Goal: Task Accomplishment & Management: Manage account settings

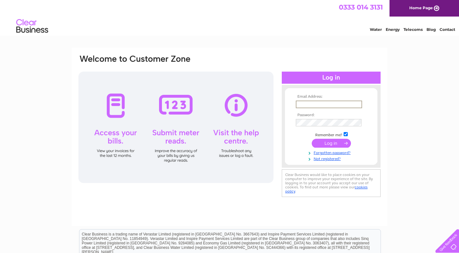
type input "cbsr.property@gmail.com"
click at [331, 143] on input "submit" at bounding box center [331, 143] width 39 height 9
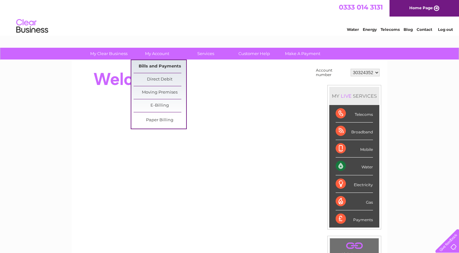
click at [164, 69] on link "Bills and Payments" at bounding box center [160, 66] width 53 height 13
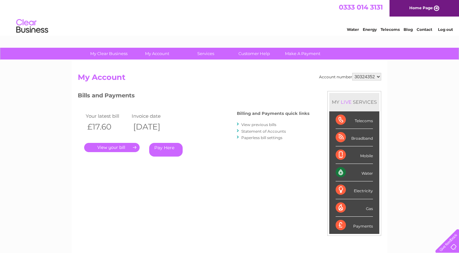
click at [127, 144] on link "." at bounding box center [111, 147] width 55 height 9
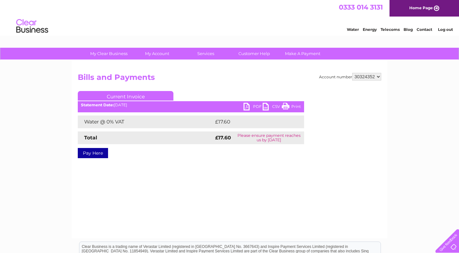
click at [251, 109] on link "PDF" at bounding box center [252, 107] width 19 height 9
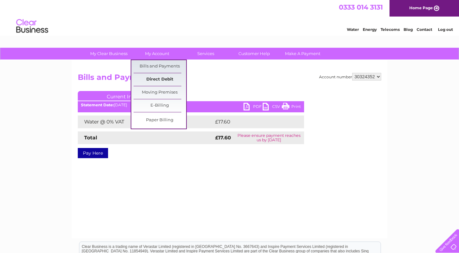
click at [169, 77] on link "Direct Debit" at bounding box center [160, 79] width 53 height 13
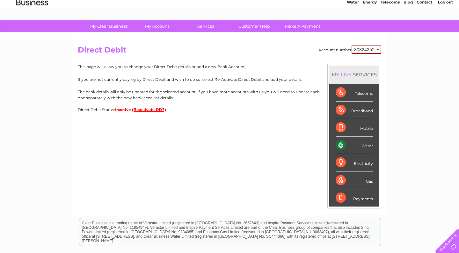
scroll to position [28, 0]
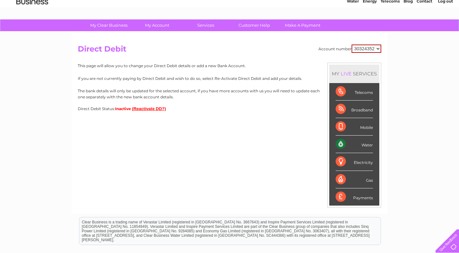
click at [146, 108] on button "(Reactivate DD?)" at bounding box center [149, 108] width 34 height 5
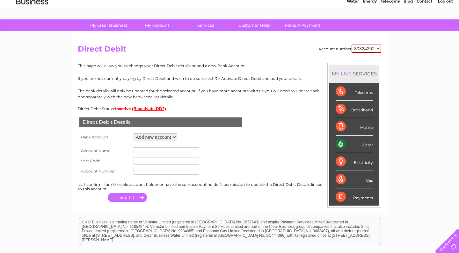
click at [165, 137] on select "Add new account" at bounding box center [156, 138] width 44 height 8
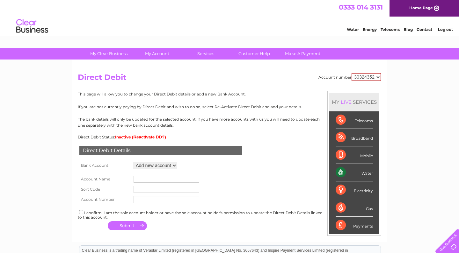
scroll to position [0, 0]
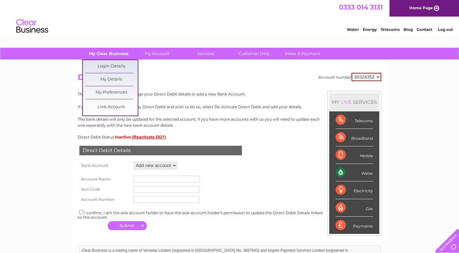
click at [116, 52] on link "My Clear Business" at bounding box center [109, 54] width 53 height 12
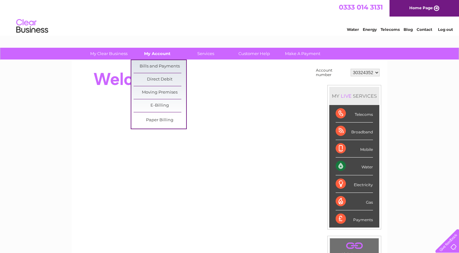
click at [158, 55] on link "My Account" at bounding box center [157, 54] width 53 height 12
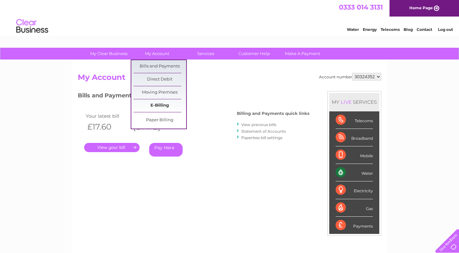
click at [163, 105] on link "E-Billing" at bounding box center [160, 105] width 53 height 13
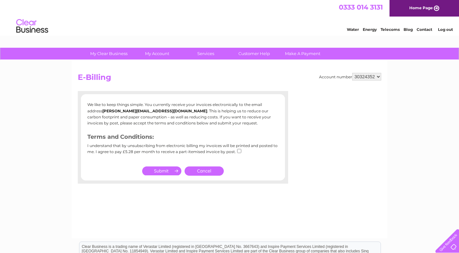
click at [250, 87] on div "Account number 30324352 E-Billing We like to keep things simple. You currently …" at bounding box center [229, 149] width 315 height 178
click at [303, 55] on link "Make A Payment" at bounding box center [302, 54] width 53 height 12
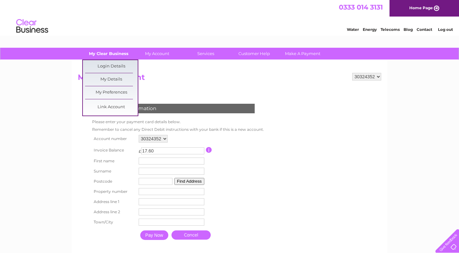
click at [108, 52] on link "My Clear Business" at bounding box center [109, 54] width 53 height 12
